Goal: Find contact information: Find contact information

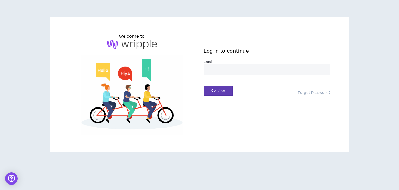
click at [263, 72] on input "email" at bounding box center [267, 69] width 127 height 11
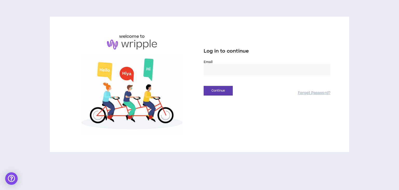
type input "**********"
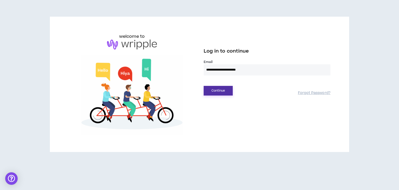
click at [227, 93] on button "Continue" at bounding box center [218, 91] width 29 height 10
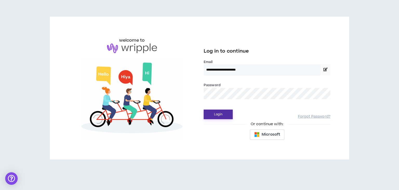
click at [209, 117] on button "Login" at bounding box center [218, 114] width 29 height 10
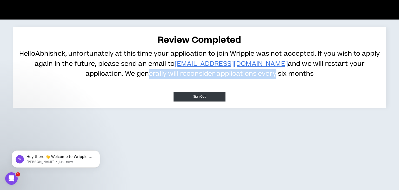
drag, startPoint x: 144, startPoint y: 74, endPoint x: 274, endPoint y: 82, distance: 130.8
click at [274, 82] on div "Review Completed Hello [PERSON_NAME] , unfortunately at this time your applicat…" at bounding box center [199, 56] width 373 height 58
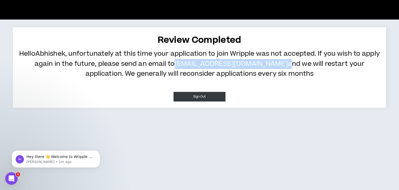
drag, startPoint x: 285, startPoint y: 63, endPoint x: 201, endPoint y: 65, distance: 84.3
click at [201, 65] on p "Hello [PERSON_NAME] , unfortunately at this time your application to join [PERS…" at bounding box center [199, 64] width 363 height 30
copy p "[EMAIL_ADDRESS][DOMAIN_NAME]"
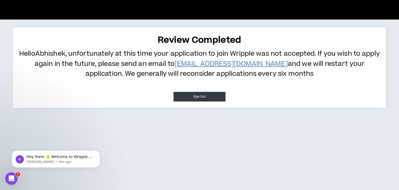
click at [292, 73] on p "Hello [PERSON_NAME] , unfortunately at this time your application to join [PERS…" at bounding box center [199, 64] width 363 height 30
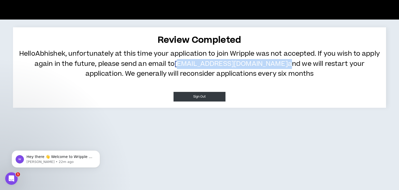
drag, startPoint x: 284, startPoint y: 62, endPoint x: 203, endPoint y: 61, distance: 81.4
click at [203, 61] on p "Hello [PERSON_NAME] , unfortunately at this time your application to join [PERS…" at bounding box center [199, 64] width 363 height 30
copy p "[EMAIL_ADDRESS][DOMAIN_NAME]"
